Goal: Task Accomplishment & Management: Use online tool/utility

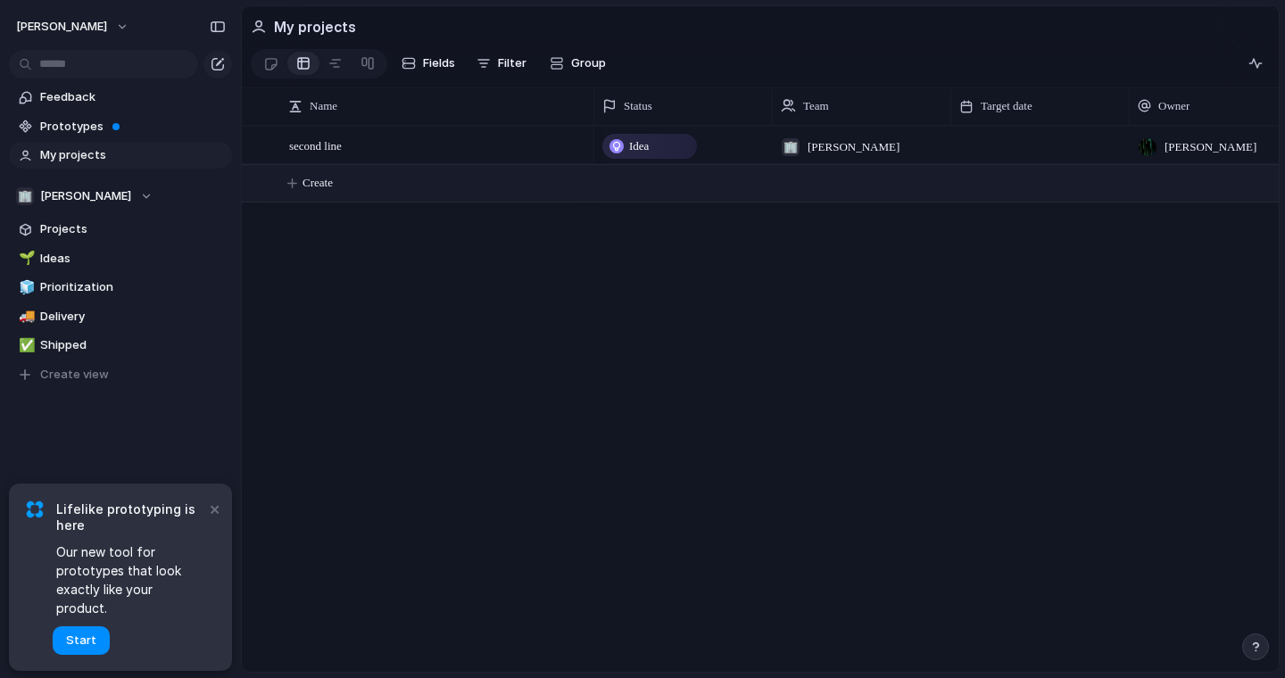
click at [333, 180] on span "Create" at bounding box center [318, 183] width 30 height 18
click at [333, 187] on span "Create" at bounding box center [318, 183] width 30 height 18
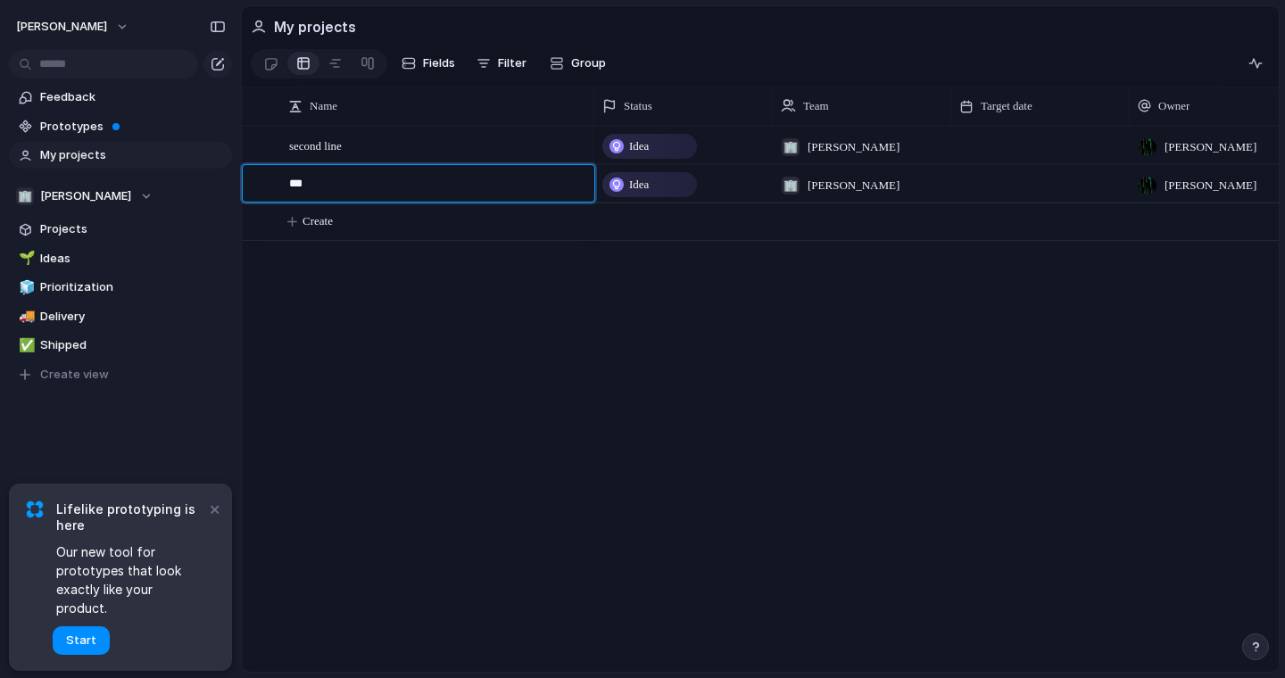
type textarea "****"
click at [253, 150] on div at bounding box center [256, 145] width 13 height 13
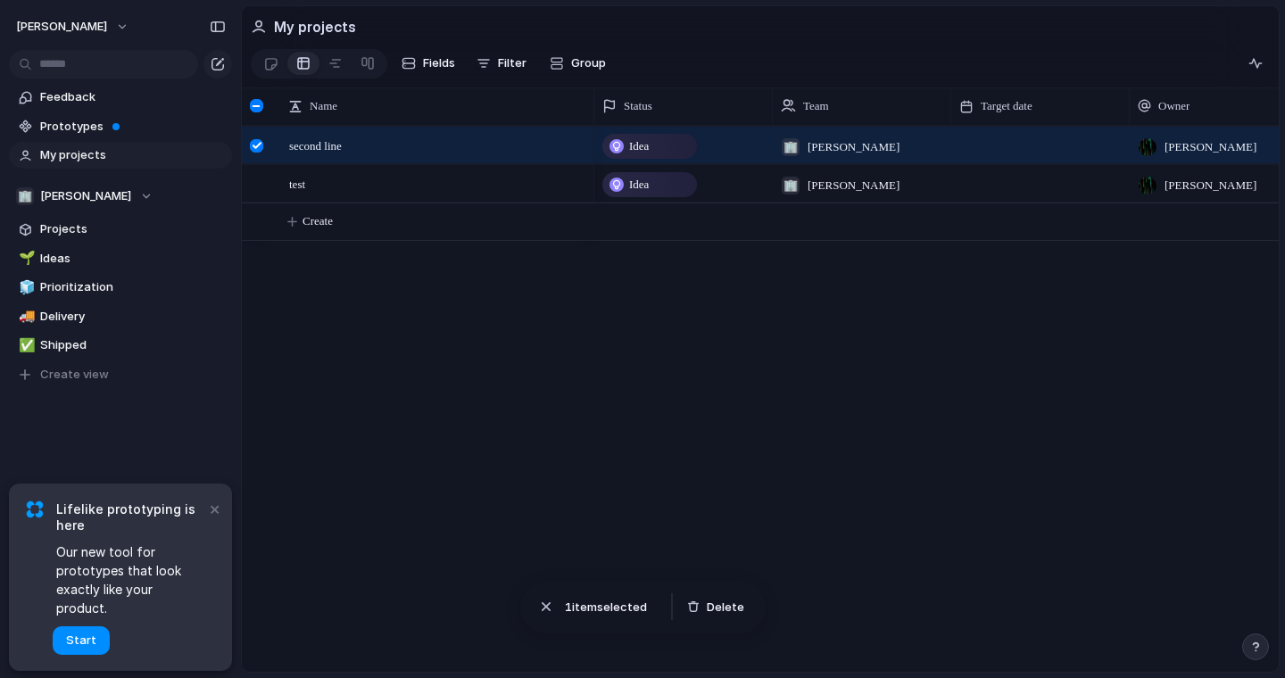
click at [256, 105] on div at bounding box center [256, 105] width 13 height 13
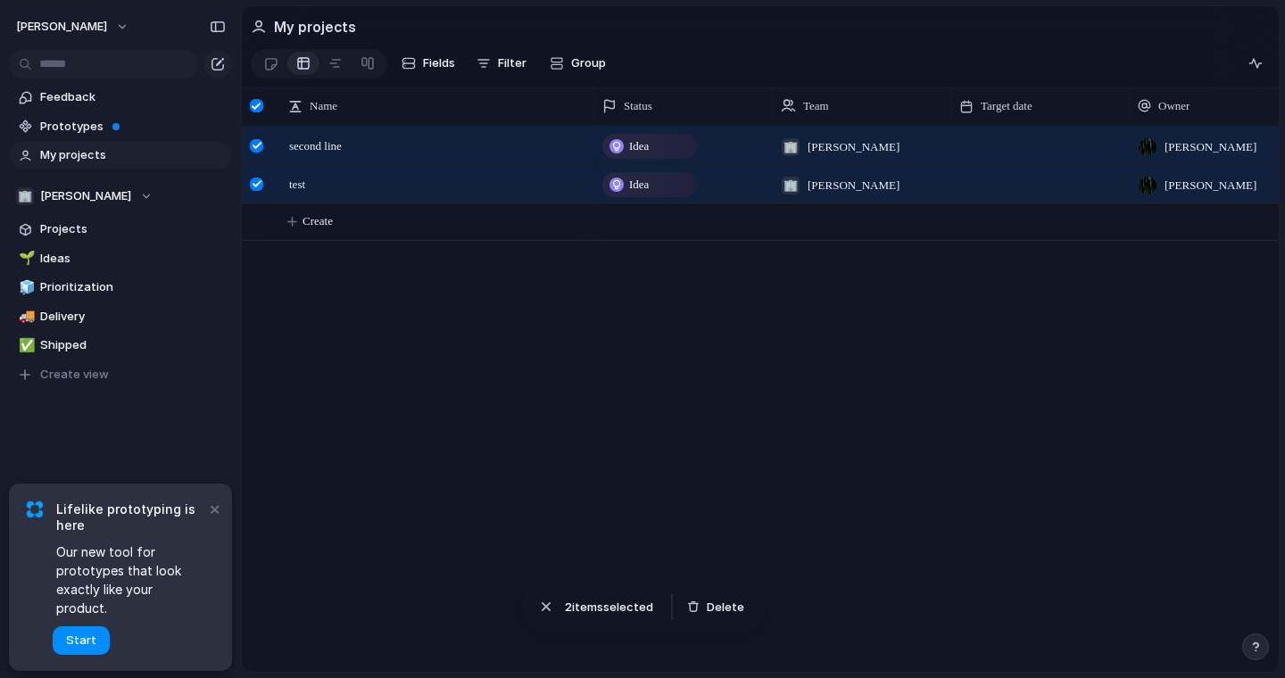
click at [256, 108] on div at bounding box center [256, 105] width 13 height 13
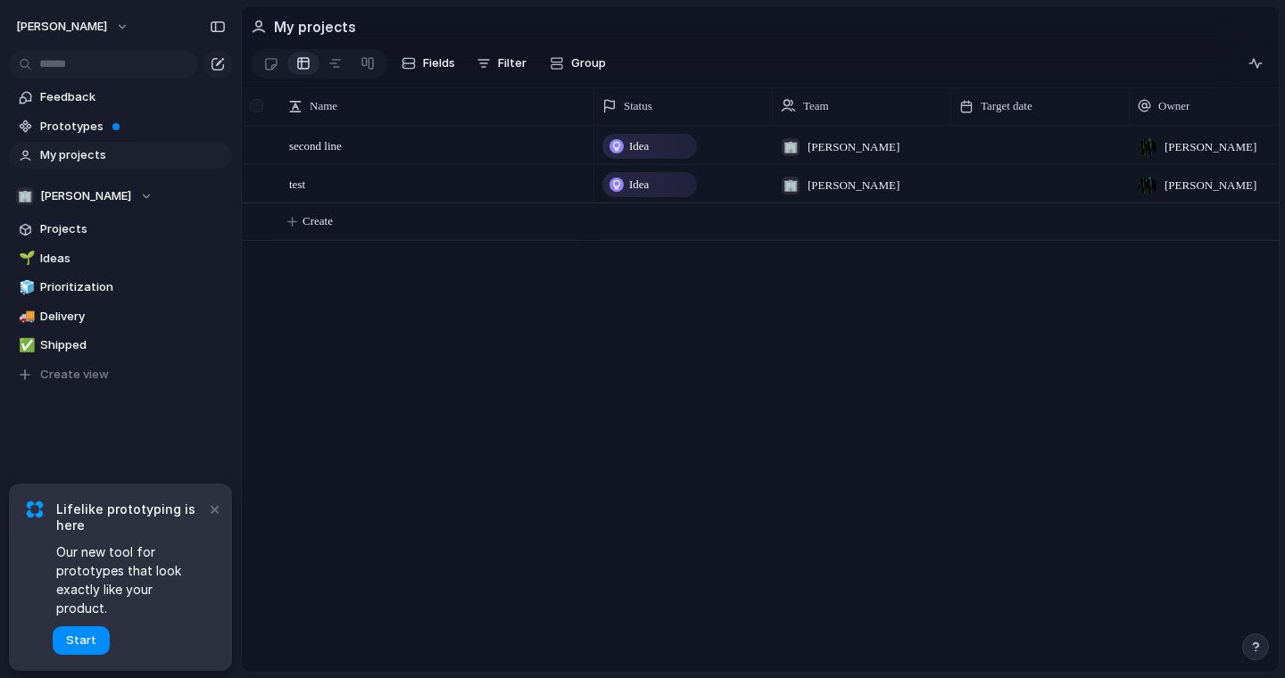
click at [257, 108] on div at bounding box center [256, 105] width 13 height 13
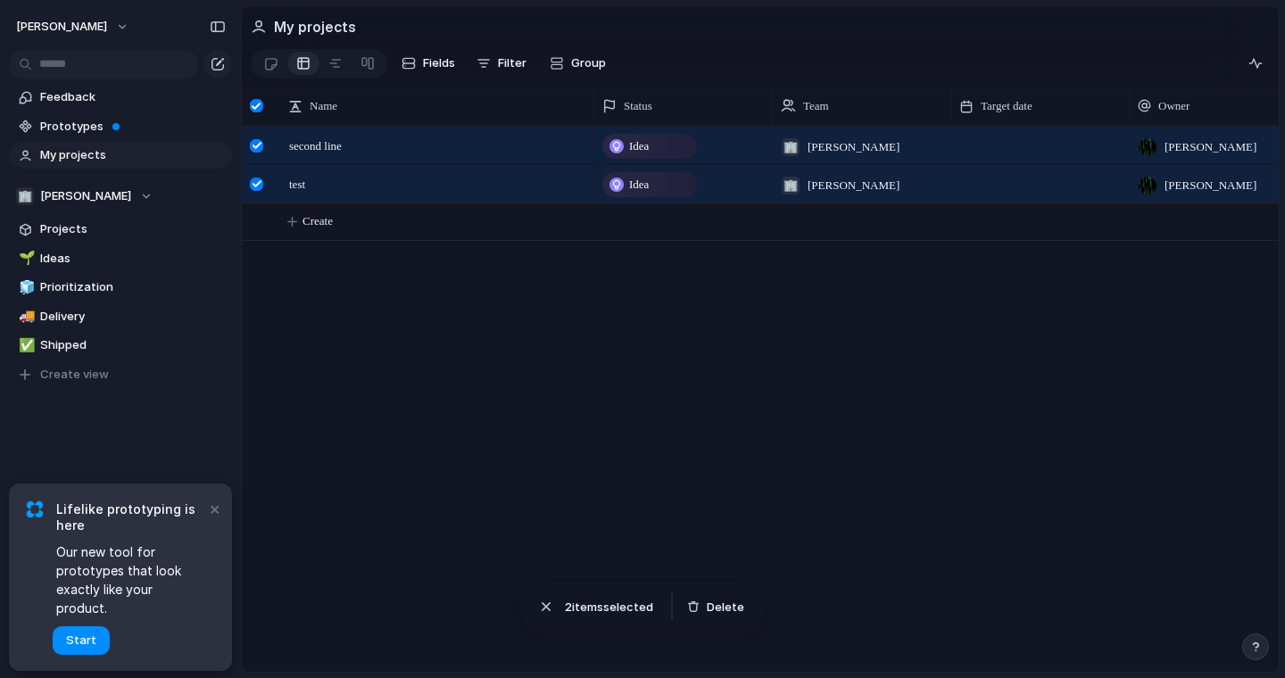
click at [257, 106] on div at bounding box center [256, 105] width 13 height 13
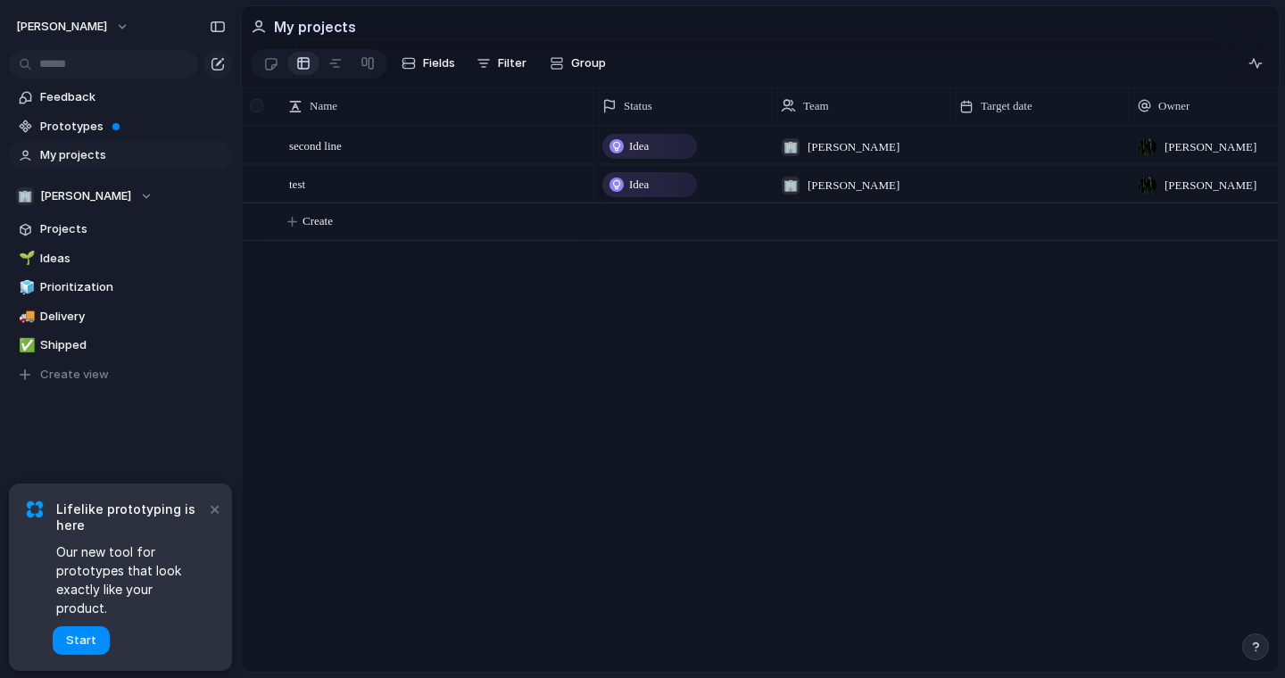
click at [261, 98] on div at bounding box center [258, 105] width 33 height 37
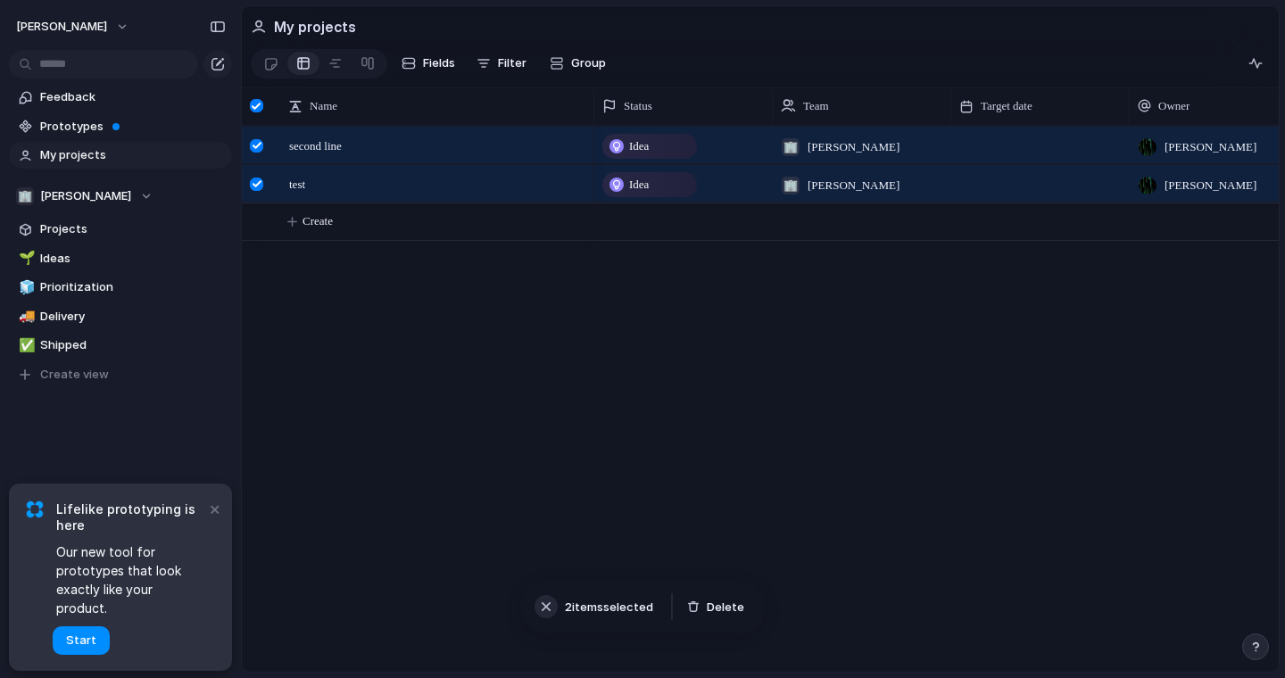
click at [545, 603] on div "button" at bounding box center [546, 607] width 18 height 18
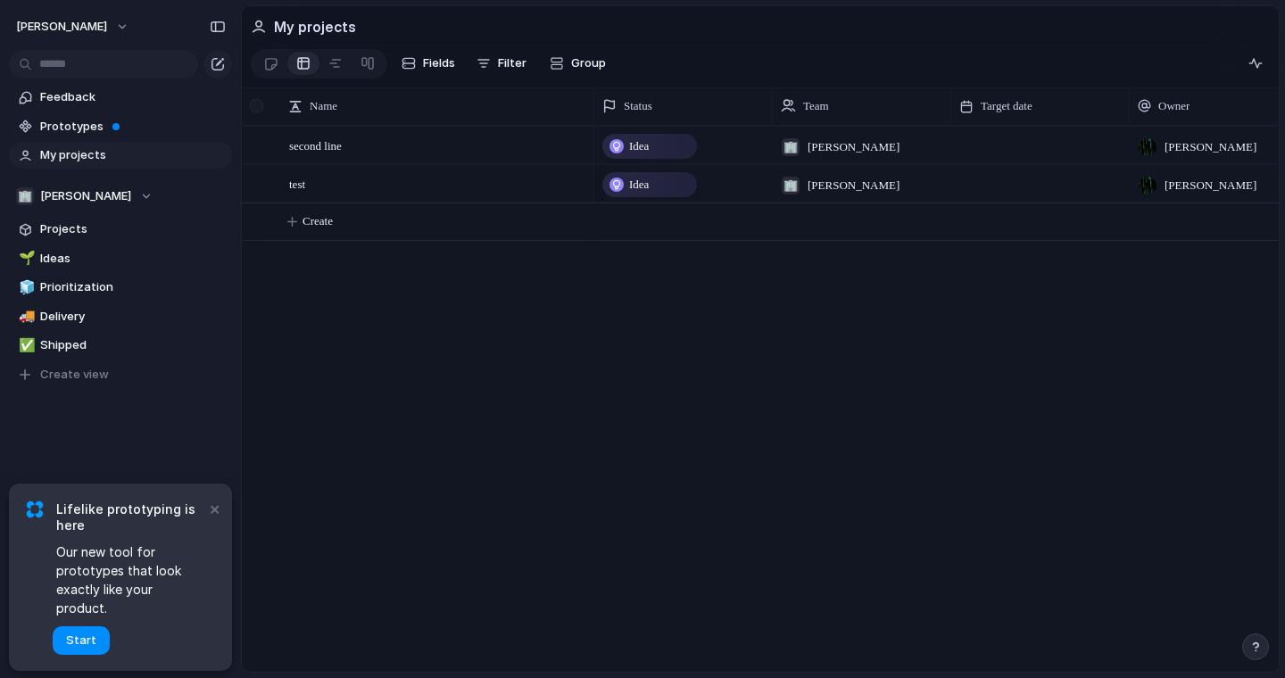
click at [253, 104] on div at bounding box center [256, 105] width 13 height 13
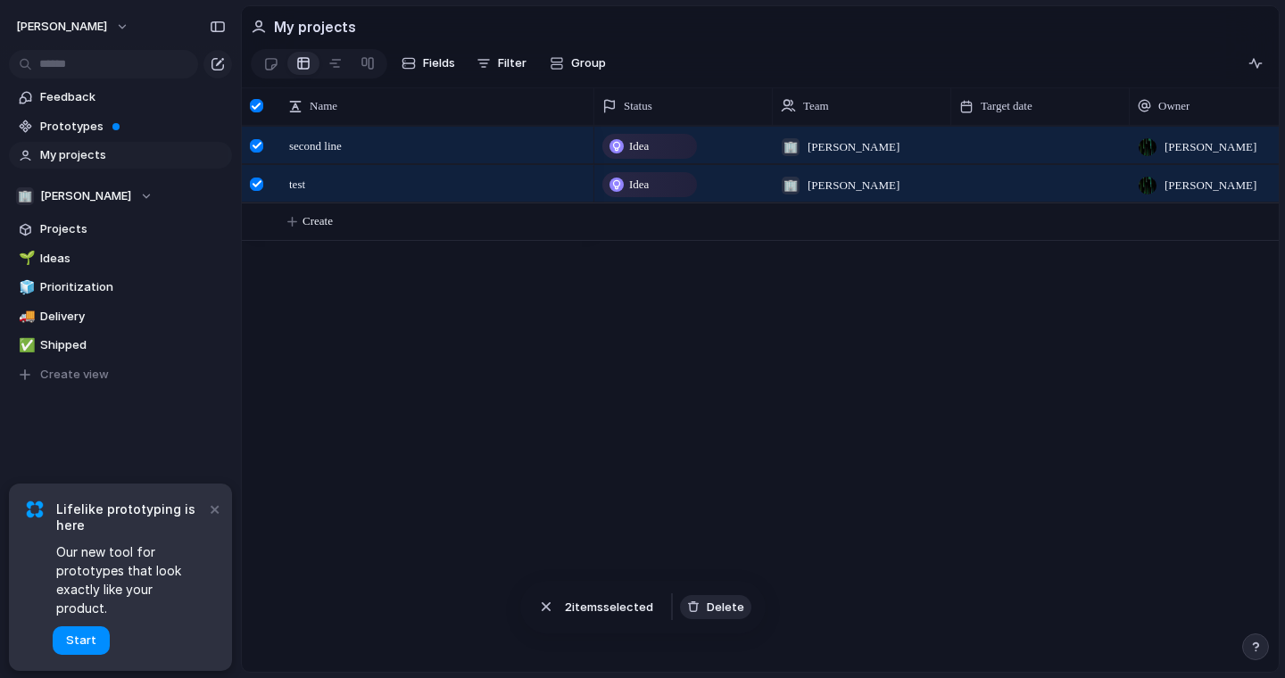
click at [712, 608] on span "Delete" at bounding box center [725, 608] width 37 height 18
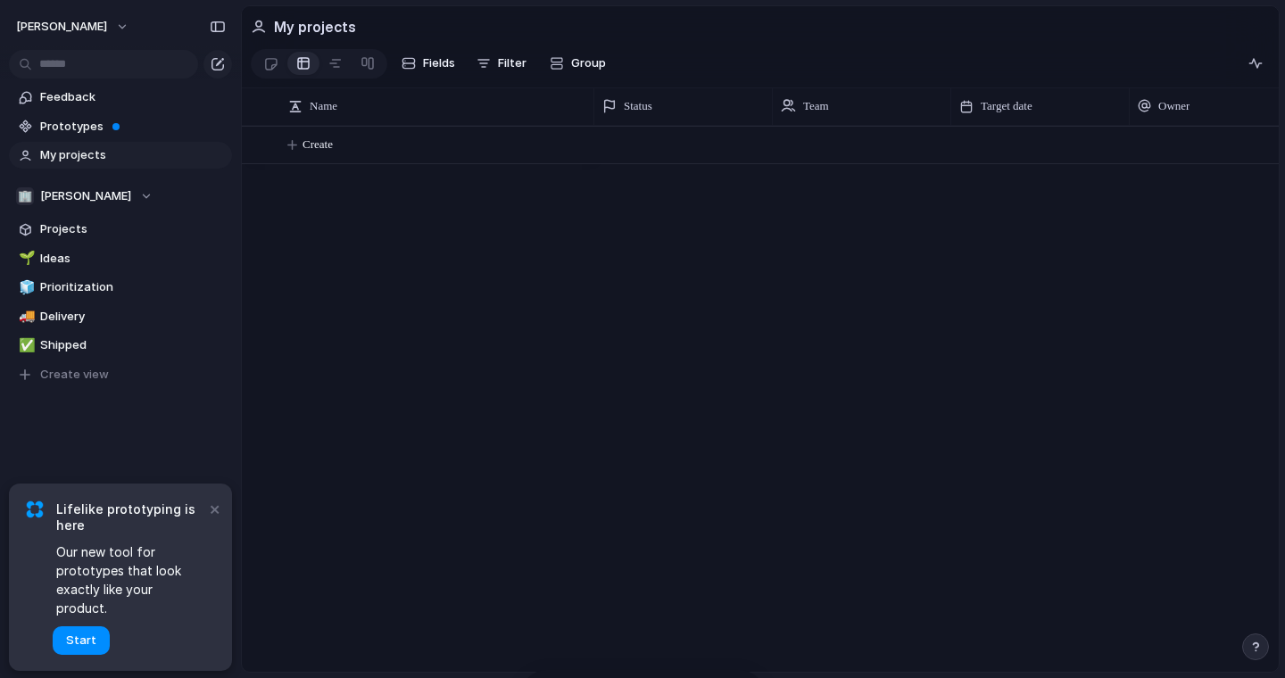
click at [879, 452] on div at bounding box center [936, 399] width 684 height 546
